Goal: Task Accomplishment & Management: Use online tool/utility

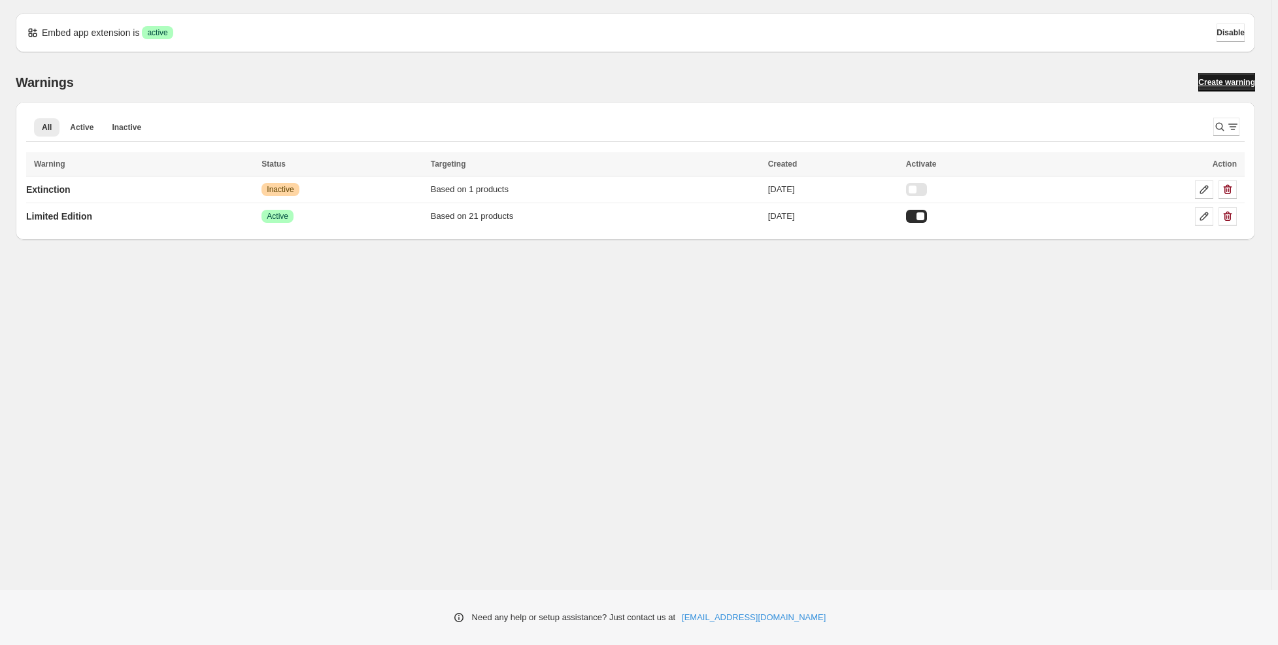
click at [1209, 86] on span "Create warning" at bounding box center [1226, 82] width 57 height 10
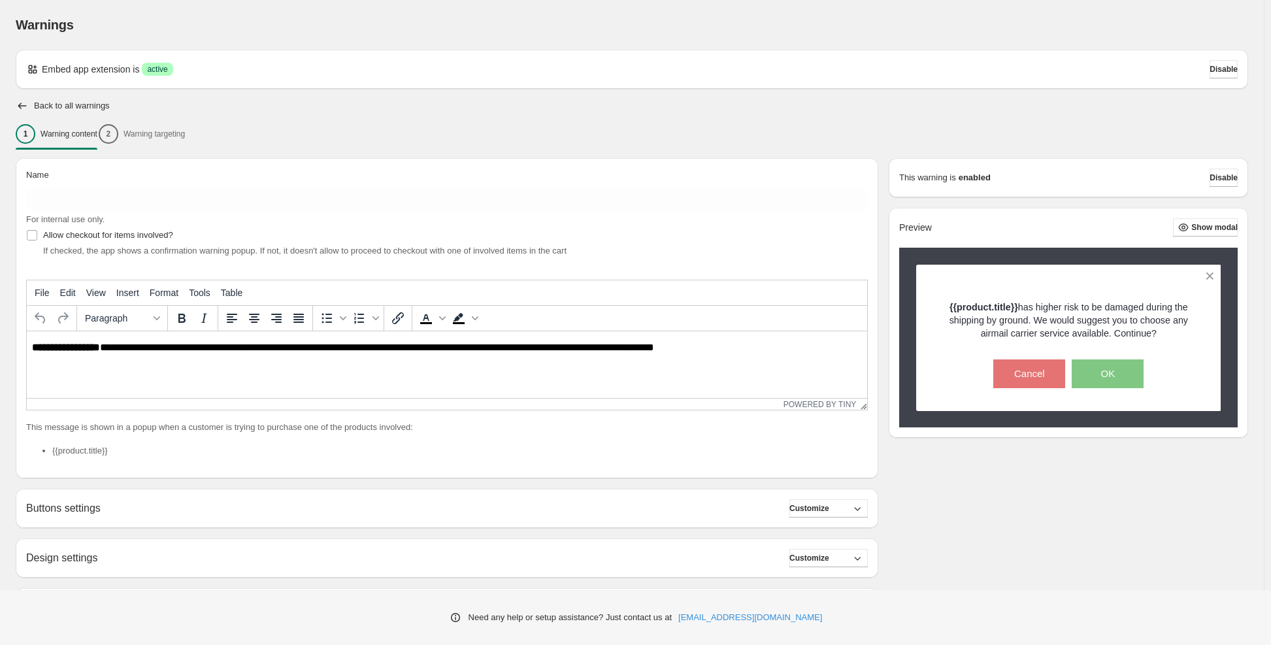
click at [180, 137] on div "1 Warning content 2 Warning targeting" at bounding box center [632, 133] width 1233 height 27
click at [159, 133] on div "1 Warning content 2 Warning targeting" at bounding box center [632, 133] width 1233 height 27
click at [864, 503] on icon "button" at bounding box center [857, 508] width 13 height 13
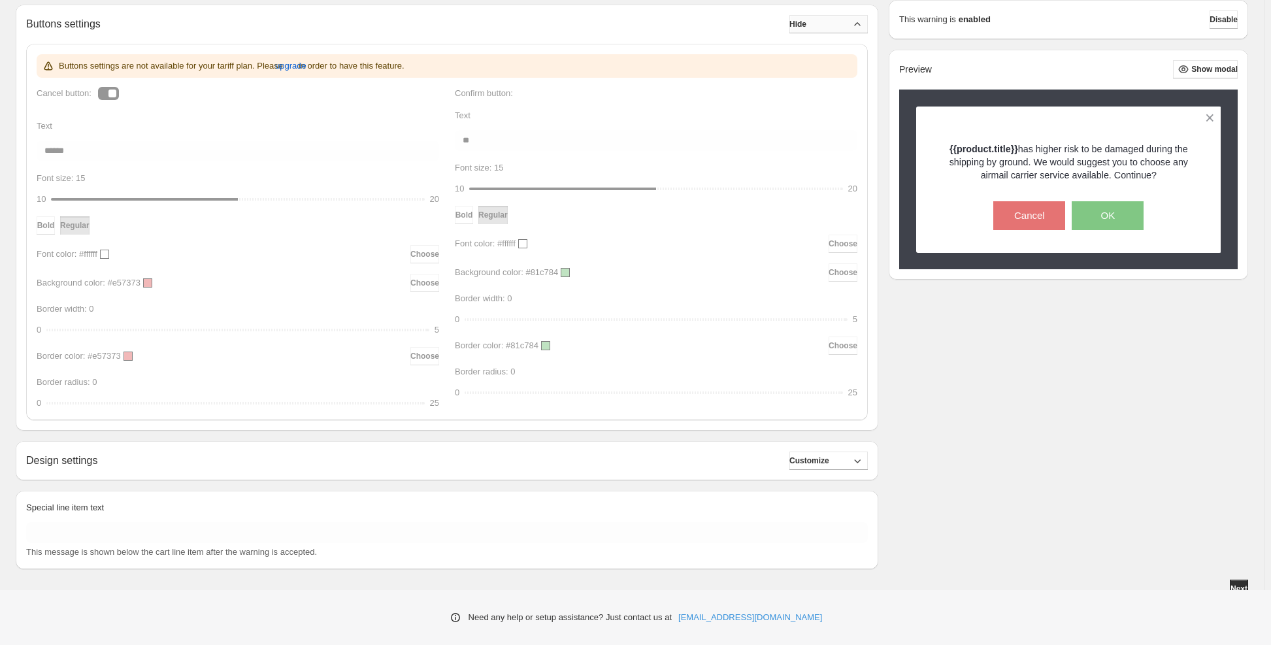
scroll to position [492, 0]
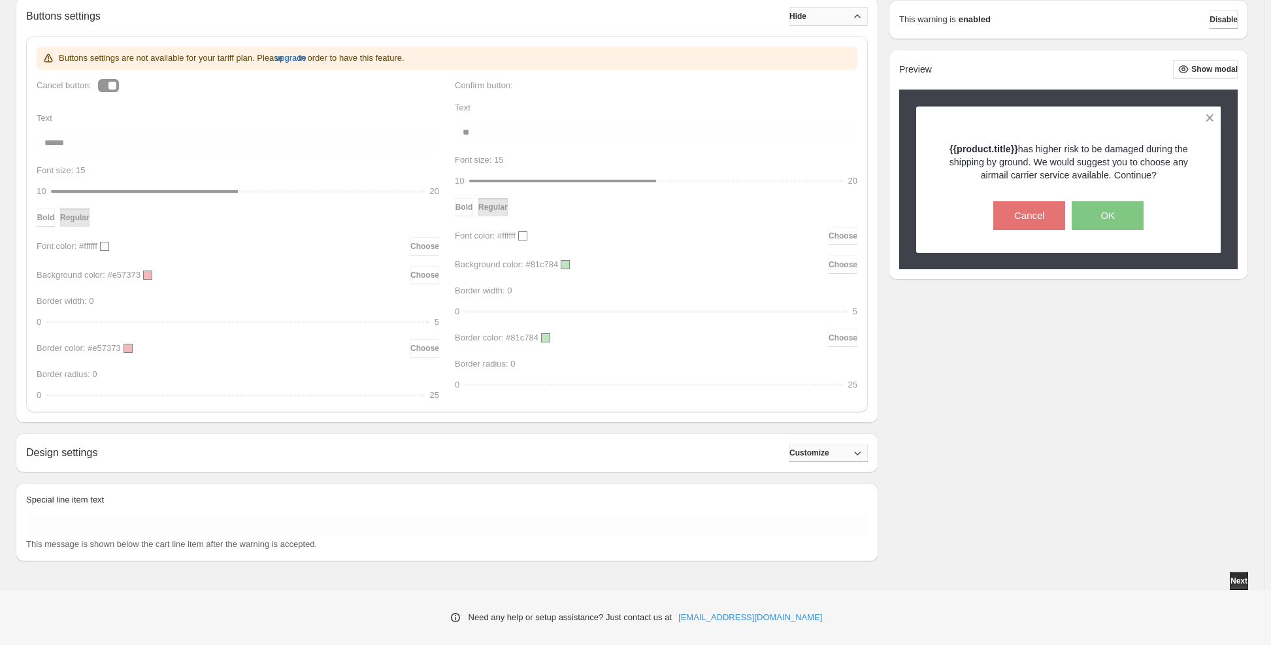
click at [830, 452] on span "Customize" at bounding box center [810, 453] width 40 height 10
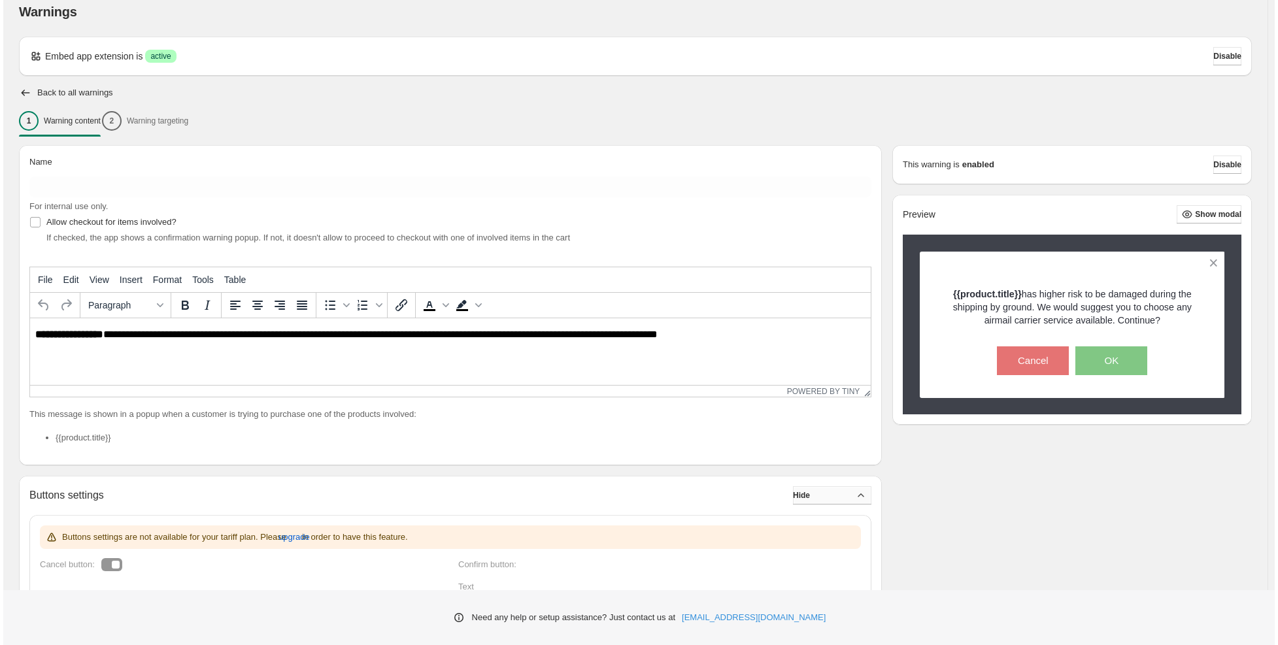
scroll to position [0, 0]
